Goal: Transaction & Acquisition: Purchase product/service

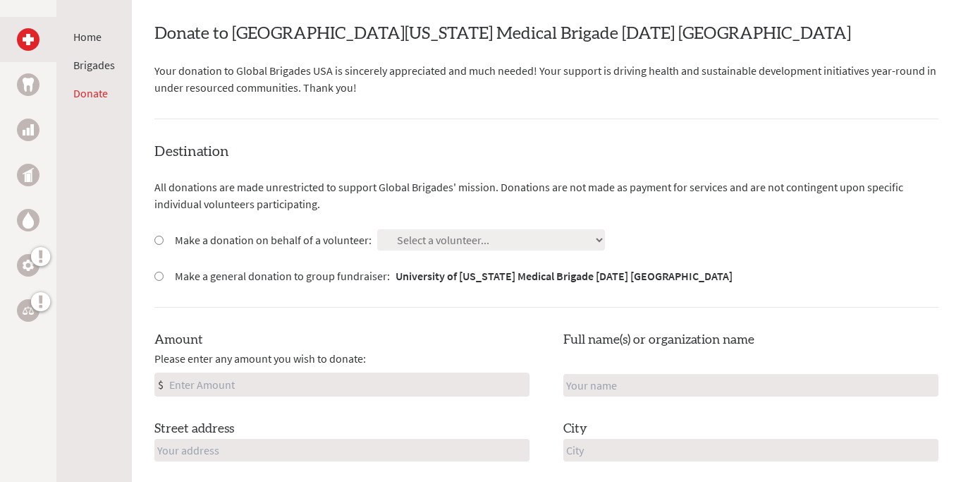
scroll to position [264, 0]
click at [339, 243] on label "Make a donation on behalf of a volunteer:" at bounding box center [273, 239] width 197 height 17
click at [164, 243] on input "Make a donation on behalf of a volunteer:" at bounding box center [158, 239] width 9 height 9
radio input "true"
click at [429, 236] on select "Select a volunteer... [PERSON_NAME] [PERSON_NAME] [PERSON_NAME] [PERSON_NAME] […" at bounding box center [491, 238] width 228 height 21
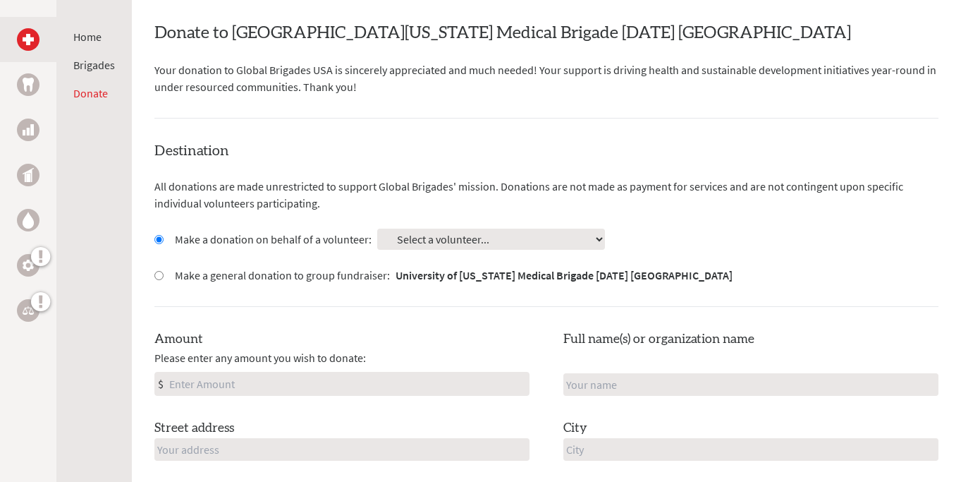
select select "CBD711B3-1A0C-11F0-B3BE-42010A8A0038"
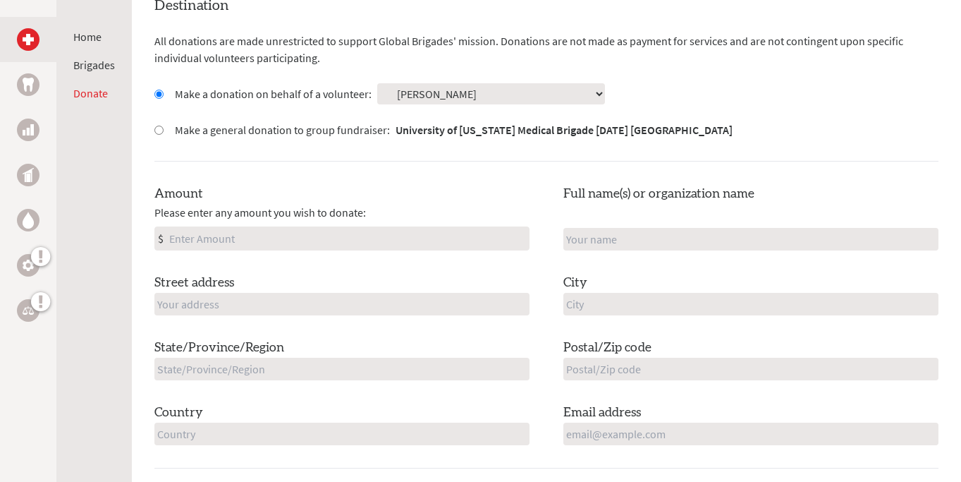
scroll to position [410, 0]
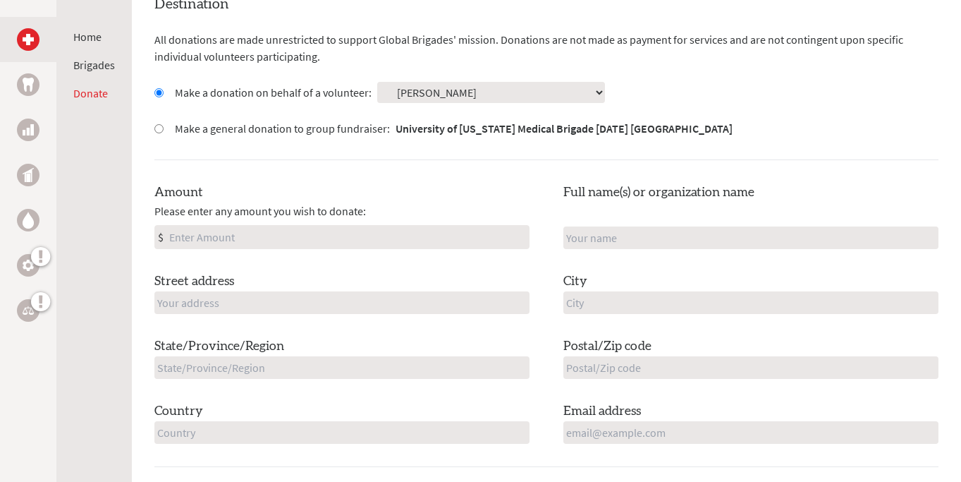
click at [343, 242] on input "Amount" at bounding box center [347, 237] width 362 height 23
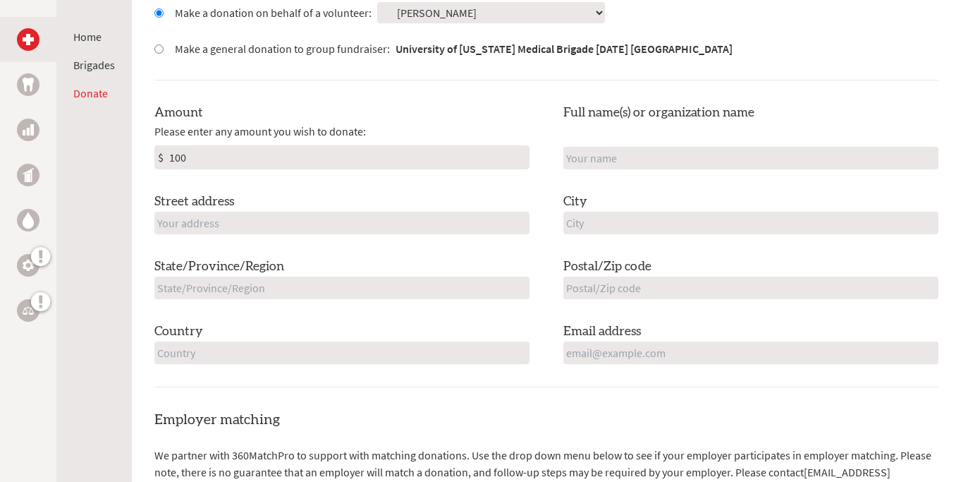
type input "100"
click at [617, 161] on input "text" at bounding box center [750, 158] width 375 height 23
type input "[PERSON_NAME] and [PERSON_NAME]"
type input "[STREET_ADDRESS]"
type input "[GEOGRAPHIC_DATA]"
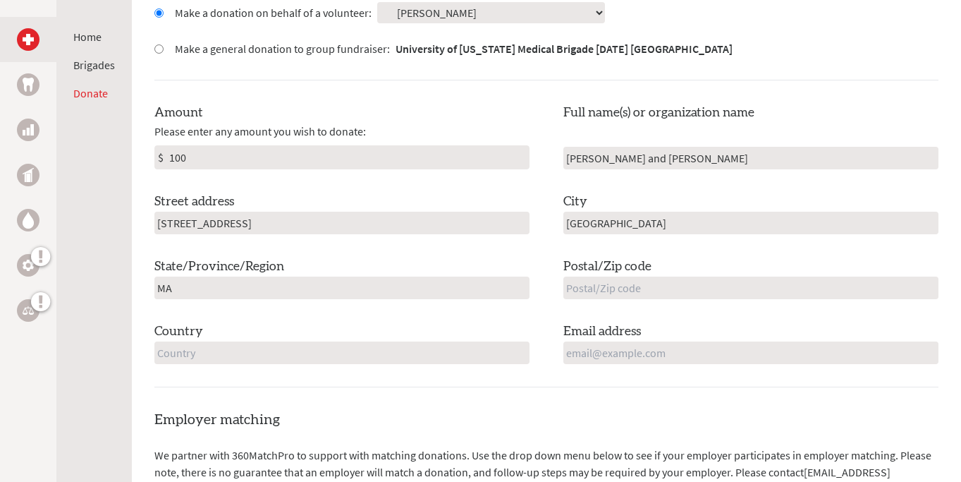
type input "MA"
type input "01930"
type input "[GEOGRAPHIC_DATA]"
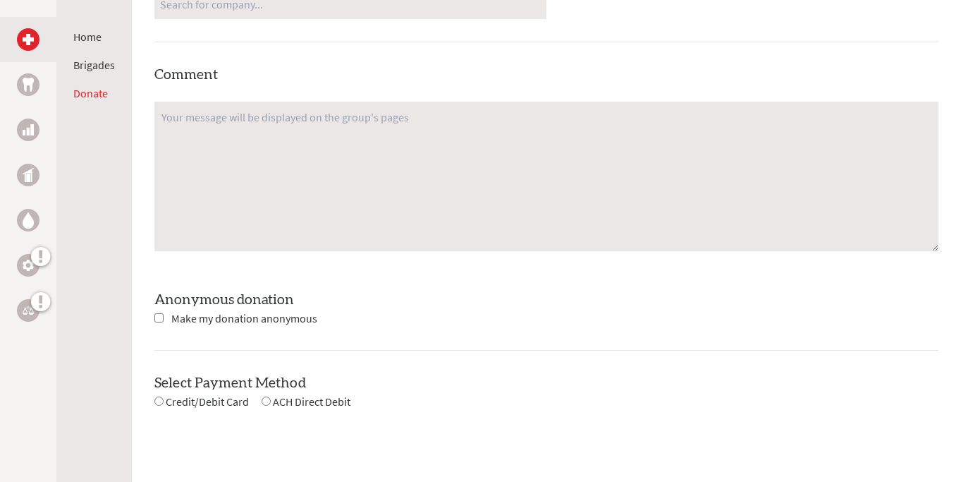
scroll to position [1138, 0]
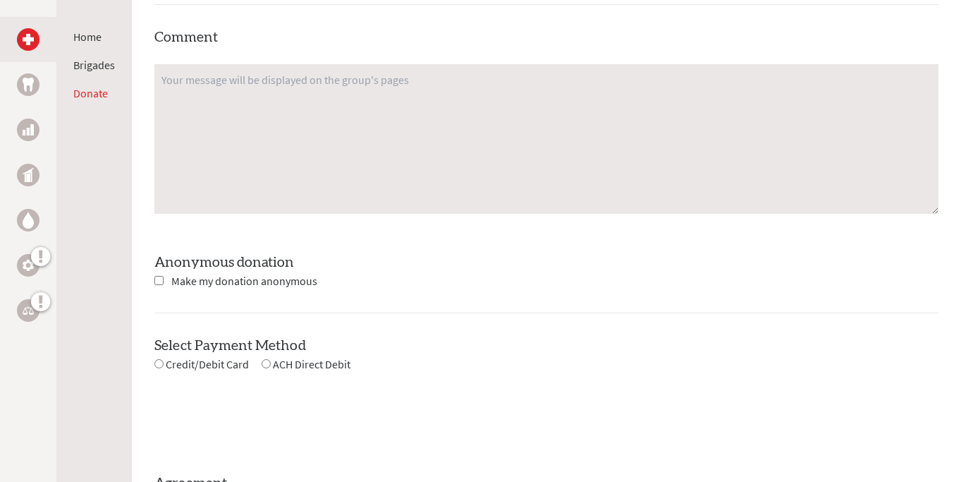
type input "[EMAIL_ADDRESS][DOMAIN_NAME]"
click at [496, 151] on textarea at bounding box center [546, 139] width 784 height 150
click at [241, 82] on textarea "Good luck [PERSON_NAME]!!! Have the most incredible trip!" at bounding box center [546, 139] width 784 height 150
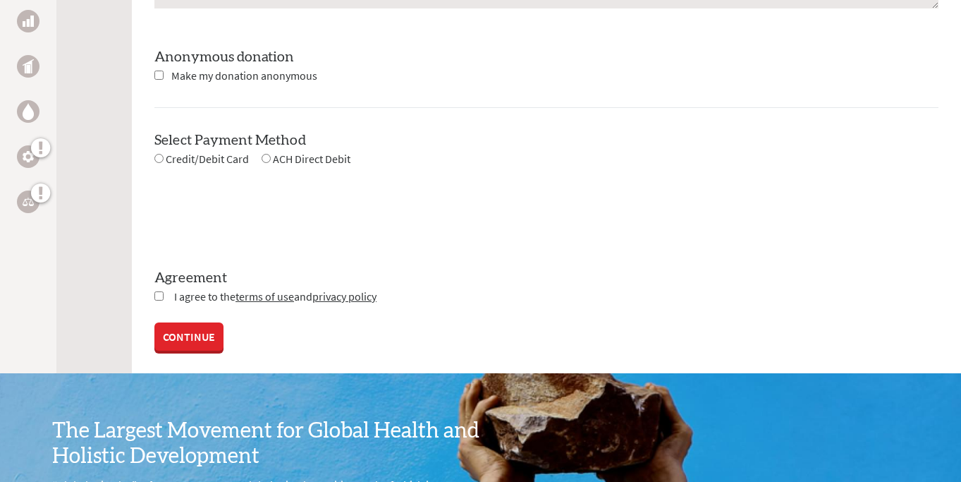
scroll to position [1353, 0]
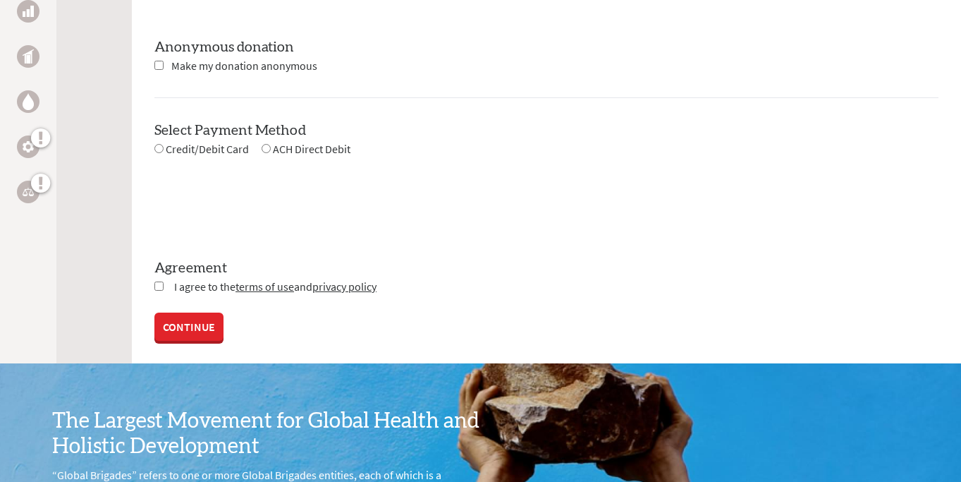
type textarea "Good luck [PERSON_NAME]!! Have the most incredible trip!"
click at [212, 152] on span "Credit/Debit Card" at bounding box center [207, 149] width 83 height 14
click at [157, 147] on input "radio" at bounding box center [158, 148] width 9 height 9
radio input "true"
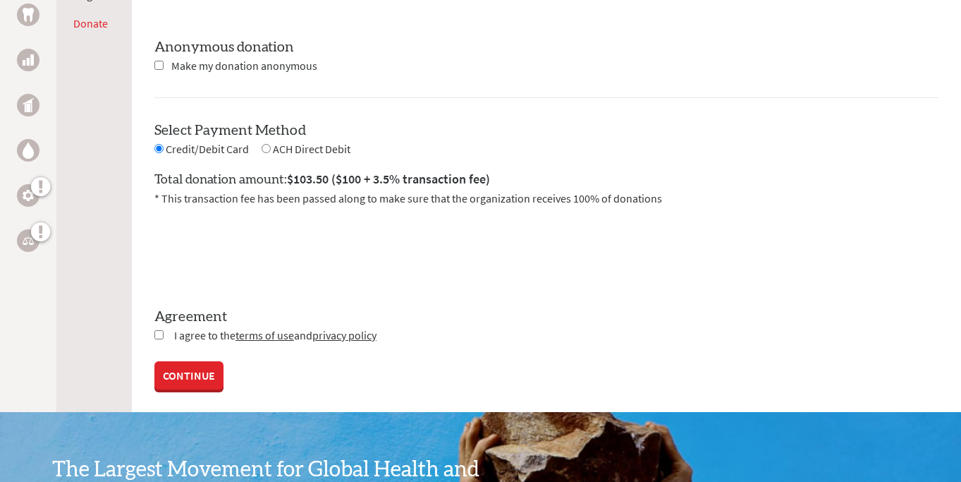
click at [156, 335] on input "checkbox" at bounding box center [158, 334] width 9 height 9
checkbox input "true"
click at [213, 382] on link "CONTINUE" at bounding box center [188, 376] width 69 height 28
